Goal: Task Accomplishment & Management: Use online tool/utility

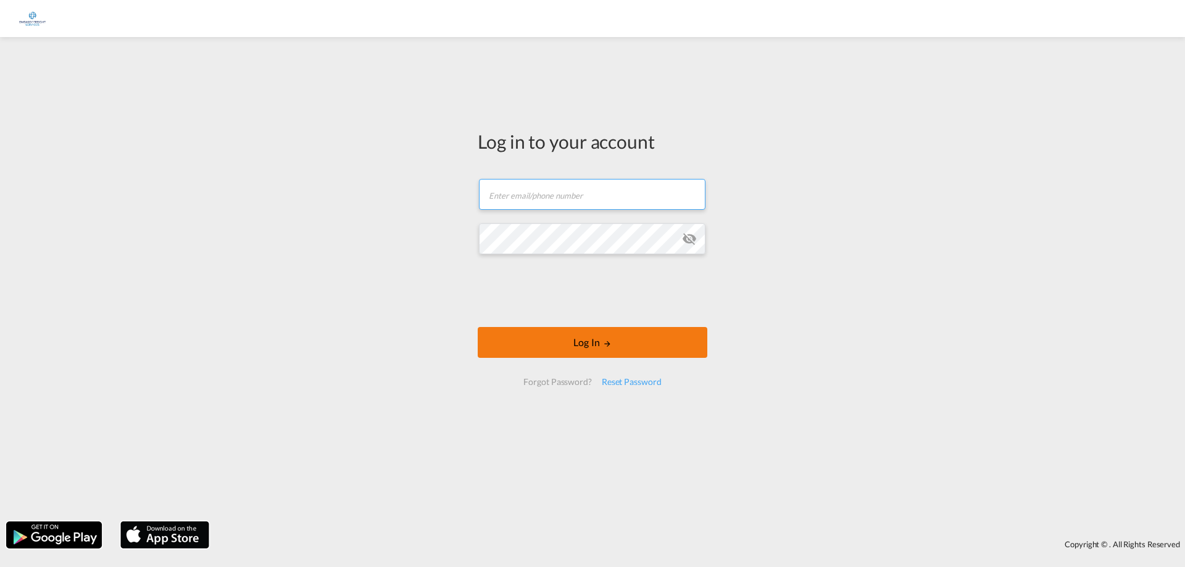
type input "[EMAIL_ADDRESS][DOMAIN_NAME]"
click at [583, 346] on button "Log In" at bounding box center [593, 342] width 230 height 31
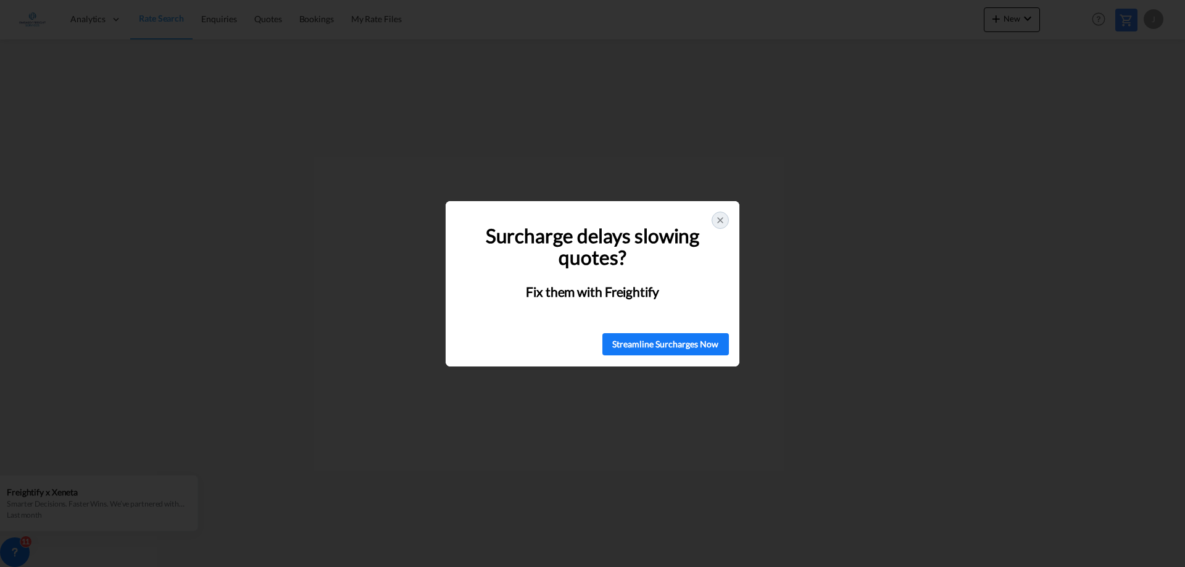
click at [718, 214] on div at bounding box center [720, 220] width 17 height 17
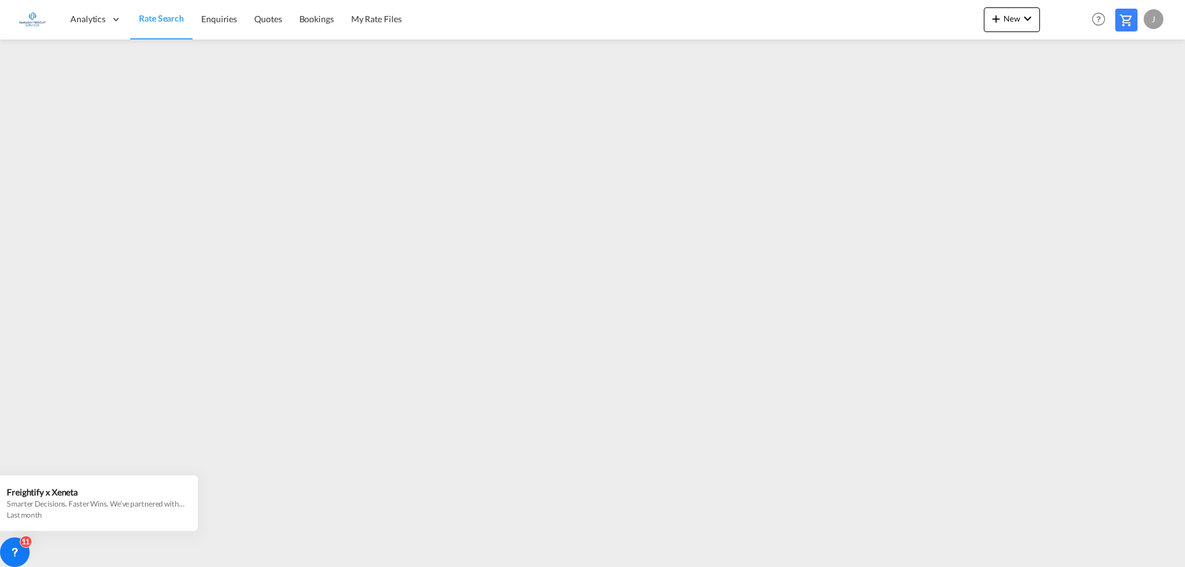
click at [1160, 23] on div "J" at bounding box center [1154, 19] width 20 height 20
click at [1129, 89] on button "Logout" at bounding box center [1140, 94] width 80 height 25
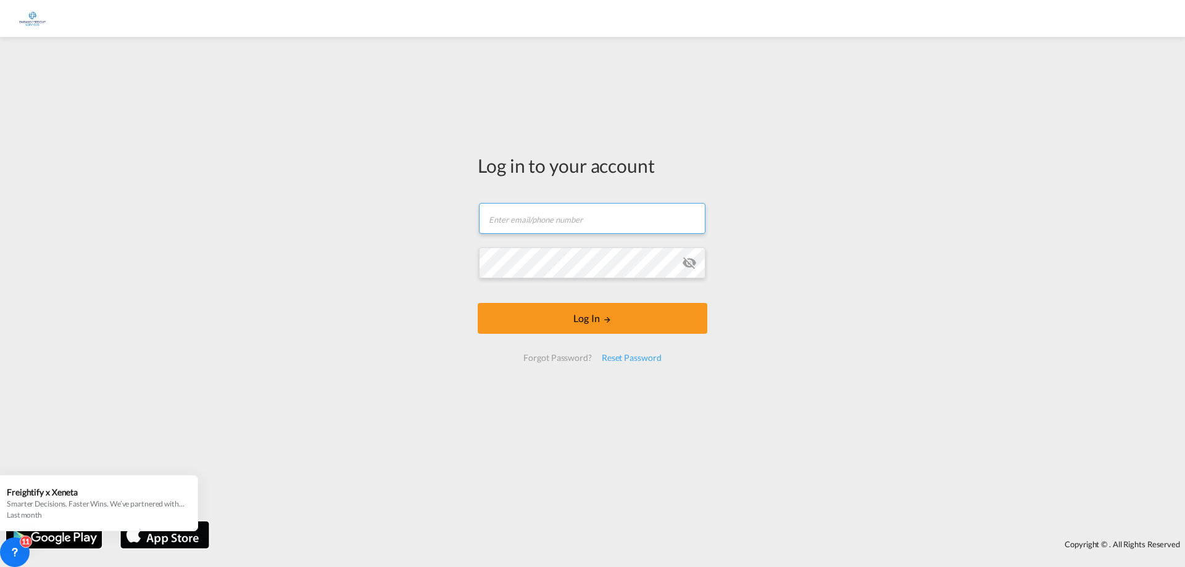
type input "[EMAIL_ADDRESS][DOMAIN_NAME]"
